Goal: Find contact information: Find contact information

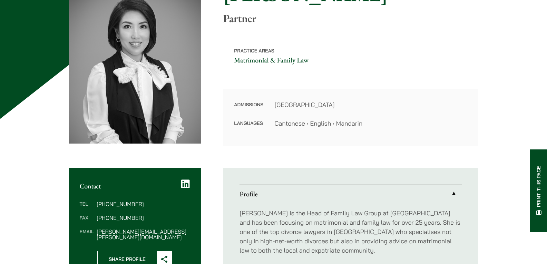
scroll to position [173, 0]
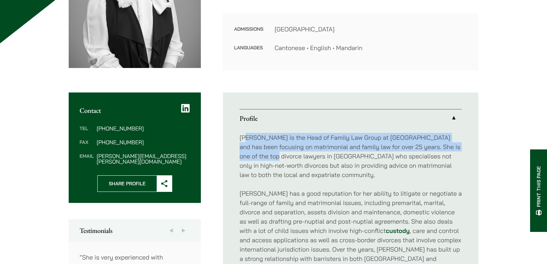
drag, startPoint x: 246, startPoint y: 136, endPoint x: 253, endPoint y: 159, distance: 24.6
click at [253, 159] on p "[PERSON_NAME] is the Head of Family Law Group at [GEOGRAPHIC_DATA] and has been…" at bounding box center [351, 156] width 222 height 47
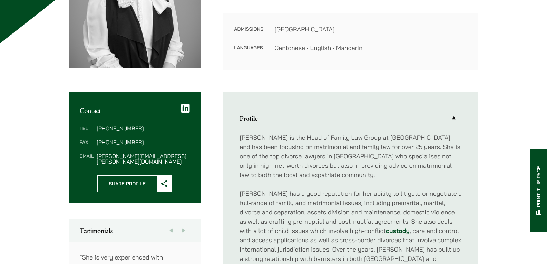
click at [265, 157] on p "[PERSON_NAME] is the Head of Family Law Group at [GEOGRAPHIC_DATA] and has been…" at bounding box center [351, 156] width 222 height 47
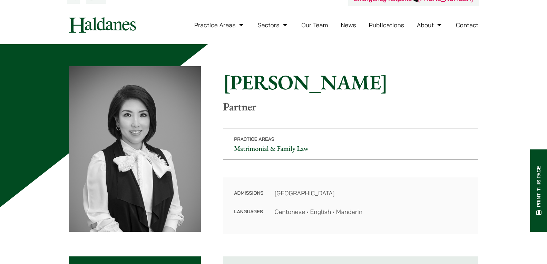
scroll to position [0, 0]
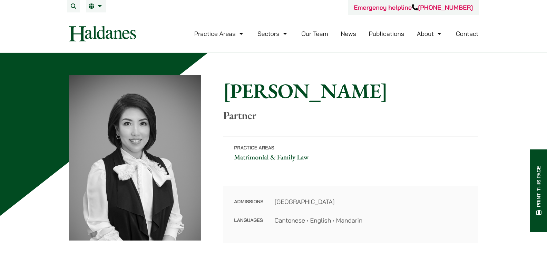
click at [226, 95] on h1 "[PERSON_NAME]" at bounding box center [350, 90] width 255 height 25
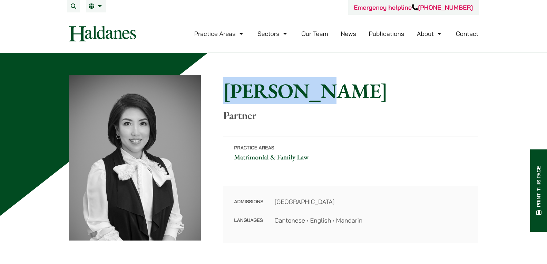
drag, startPoint x: 225, startPoint y: 89, endPoint x: 296, endPoint y: 93, distance: 71.3
click at [296, 93] on h1 "[PERSON_NAME]" at bounding box center [350, 90] width 255 height 25
click at [298, 94] on h1 "[PERSON_NAME]" at bounding box center [350, 90] width 255 height 25
drag, startPoint x: 295, startPoint y: 94, endPoint x: 224, endPoint y: 95, distance: 71.5
click at [224, 95] on h1 "[PERSON_NAME]" at bounding box center [350, 90] width 255 height 25
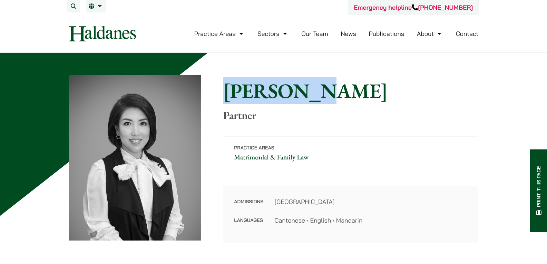
click at [231, 97] on h1 "[PERSON_NAME]" at bounding box center [350, 90] width 255 height 25
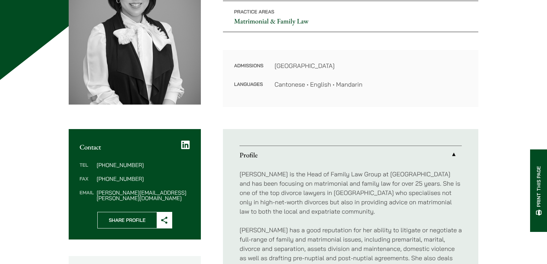
scroll to position [138, 0]
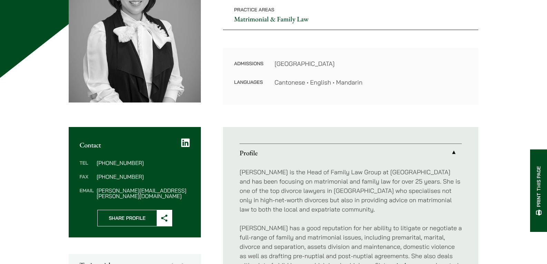
click at [325, 158] on link "Profile" at bounding box center [351, 153] width 222 height 18
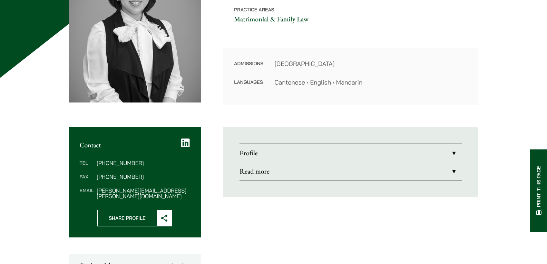
click at [302, 152] on link "Profile" at bounding box center [351, 153] width 222 height 18
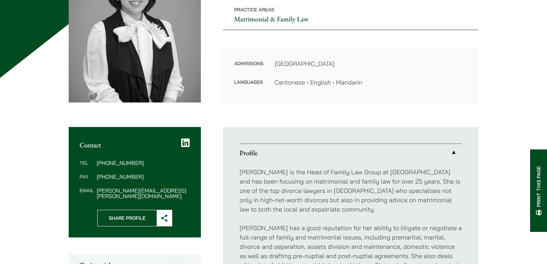
click at [262, 154] on link "Profile" at bounding box center [351, 153] width 222 height 18
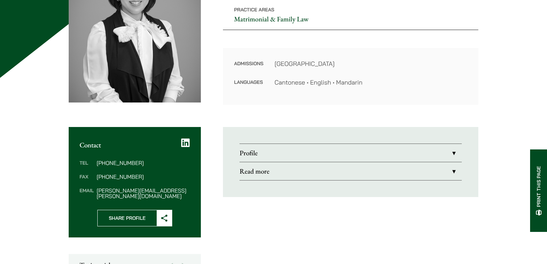
click at [288, 171] on link "Read more" at bounding box center [351, 171] width 222 height 18
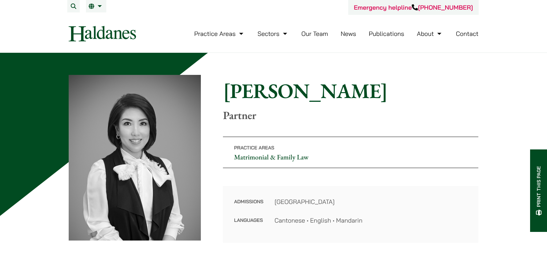
click at [374, 151] on p "Practice Areas Matrimonial & Family Law" at bounding box center [350, 152] width 255 height 31
click at [94, 20] on span "繁" at bounding box center [94, 20] width 6 height 7
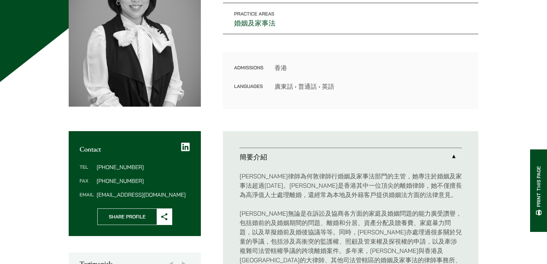
scroll to position [138, 0]
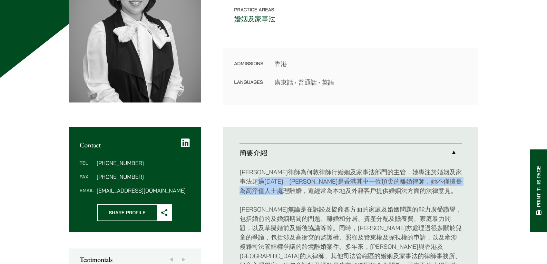
drag, startPoint x: 288, startPoint y: 183, endPoint x: 370, endPoint y: 190, distance: 82.5
click at [370, 190] on p "[PERSON_NAME]律師為何敦律師行婚姻及家事法部門的主管，她專注於婚姻及家事法超過[DATE]。[PERSON_NAME]是香港其中一位頂尖的離婚律師…" at bounding box center [351, 181] width 222 height 28
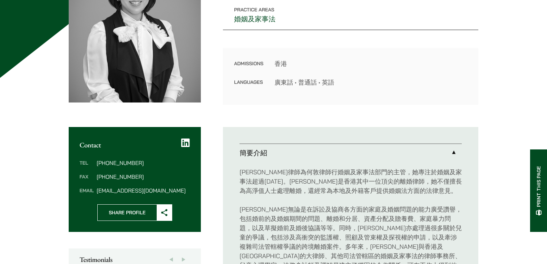
click at [383, 190] on p "[PERSON_NAME]律師為何敦律師行婚姻及家事法部門的主管，她專注於婚姻及家事法超過[DATE]。[PERSON_NAME]是香港其中一位頂尖的離婚律師…" at bounding box center [351, 181] width 222 height 28
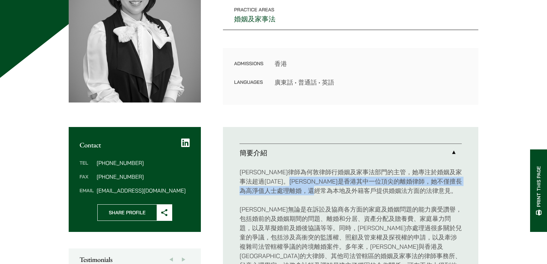
drag, startPoint x: 407, startPoint y: 188, endPoint x: 340, endPoint y: 184, distance: 67.1
click at [340, 184] on p "廖學思律師為何敦律師行婚姻及家事法部門的主管，她專注於婚姻及家事法超過25年。廖律師是香港其中一位頂尖的離婚律師，她不僅擅長為高淨值人士處理離婚，還經常為本地…" at bounding box center [351, 181] width 222 height 28
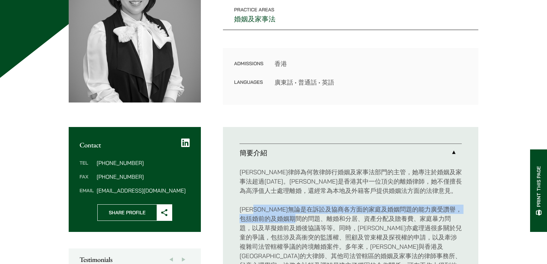
drag, startPoint x: 263, startPoint y: 208, endPoint x: 333, endPoint y: 217, distance: 69.9
click at [333, 217] on p "廖律師無論是在訴訟及協商各方面的家庭及婚姻問題的能力廣受讚譽，包括婚前的及婚姻期間的問題、離婚和分居、資產分配及贍養費、家庭暴力問題，以及草擬婚前及婚後協議等…" at bounding box center [351, 242] width 222 height 75
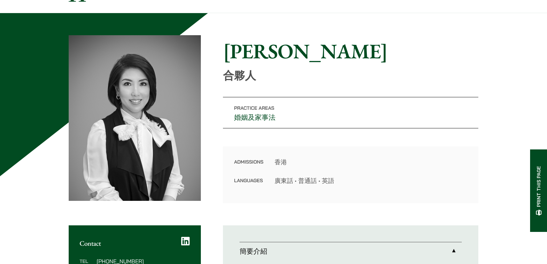
scroll to position [0, 0]
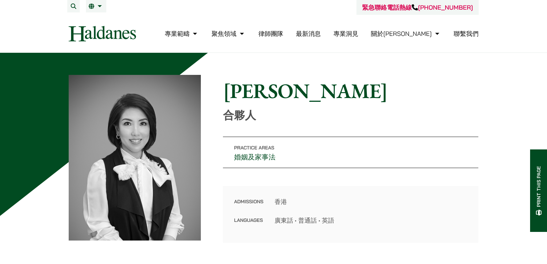
click at [468, 35] on link "聯繫我們" at bounding box center [466, 34] width 25 height 8
